Goal: Transaction & Acquisition: Purchase product/service

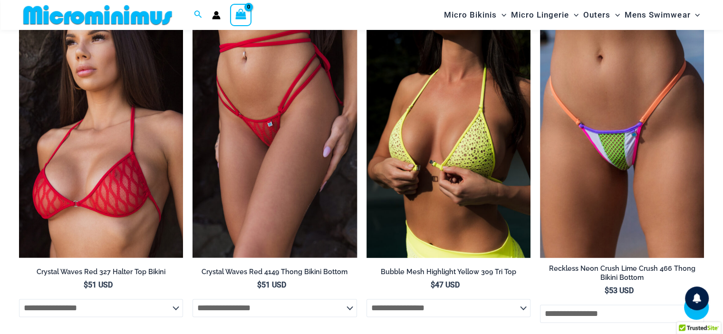
scroll to position [1191, 0]
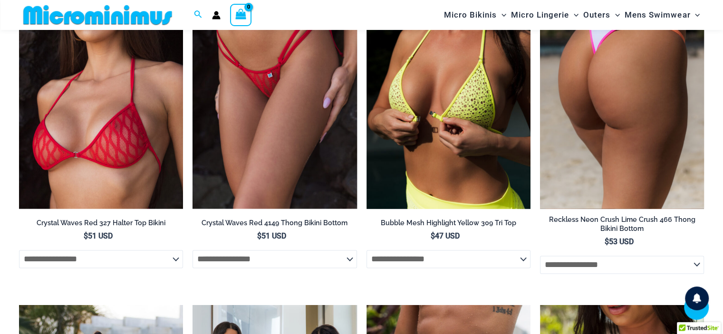
click at [625, 138] on img at bounding box center [622, 85] width 164 height 246
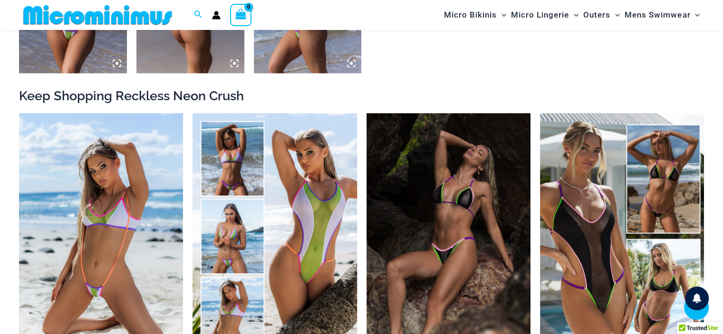
scroll to position [913, 0]
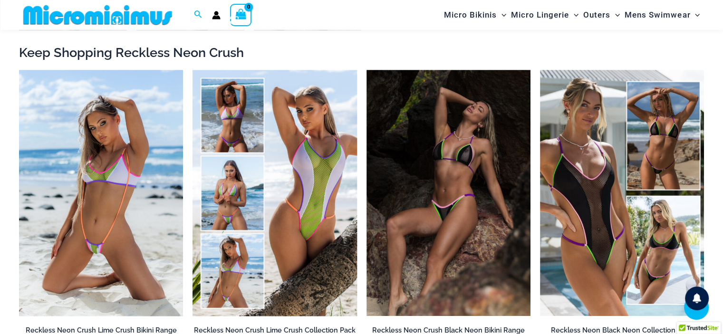
drag, startPoint x: 728, startPoint y: 10, endPoint x: 729, endPoint y: 94, distance: 83.2
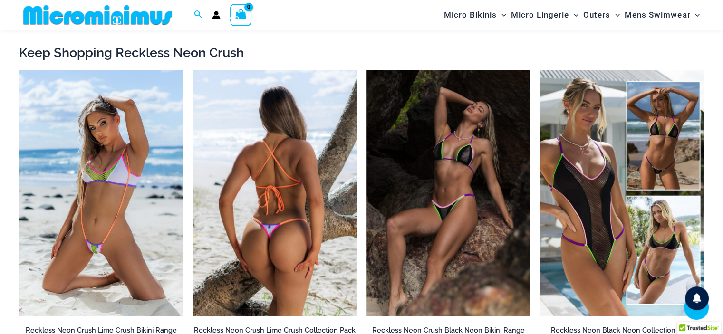
click at [283, 196] on img at bounding box center [274, 193] width 164 height 246
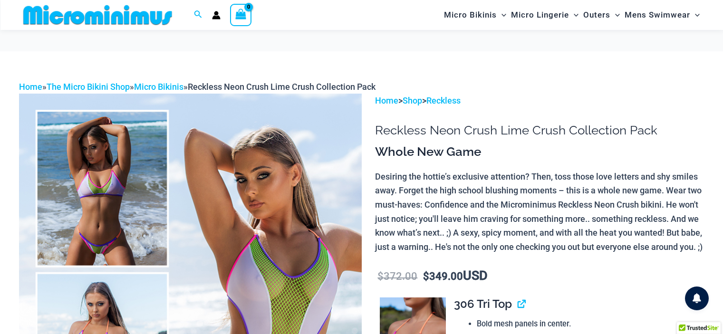
scroll to position [150, 0]
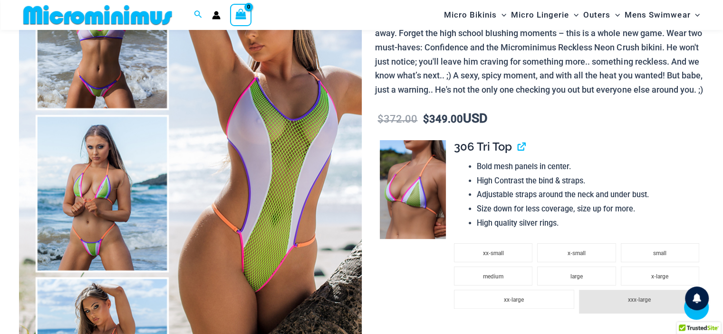
click at [114, 87] on img at bounding box center [190, 193] width 343 height 514
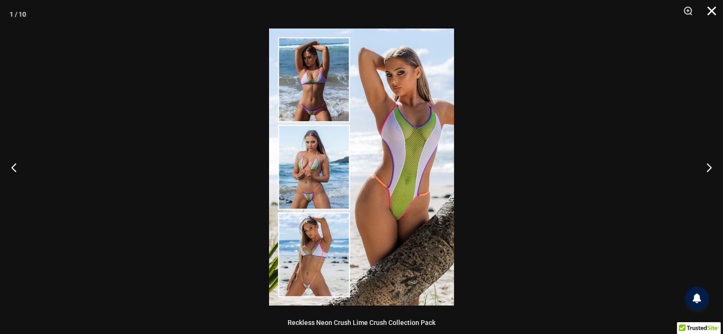
click at [711, 9] on button "Close" at bounding box center [708, 14] width 24 height 29
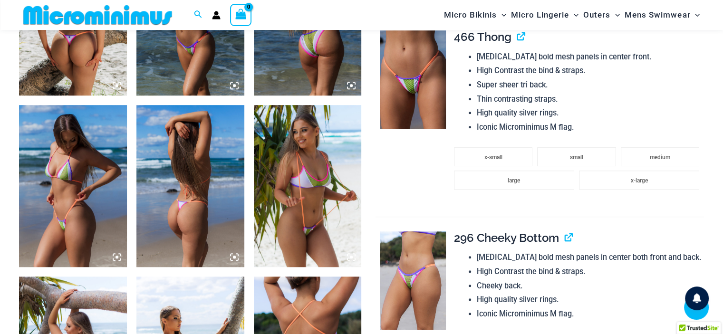
scroll to position [665, 0]
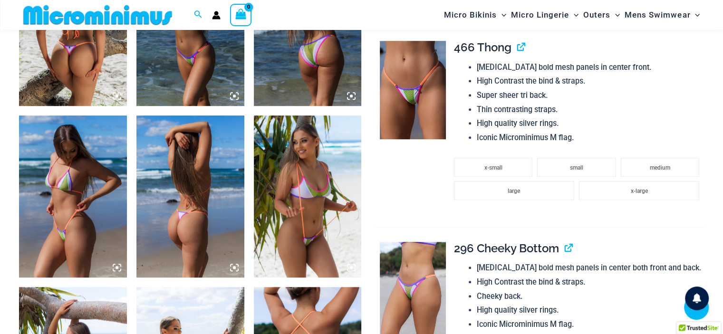
click at [411, 106] on img at bounding box center [413, 90] width 66 height 98
